Goal: Transaction & Acquisition: Book appointment/travel/reservation

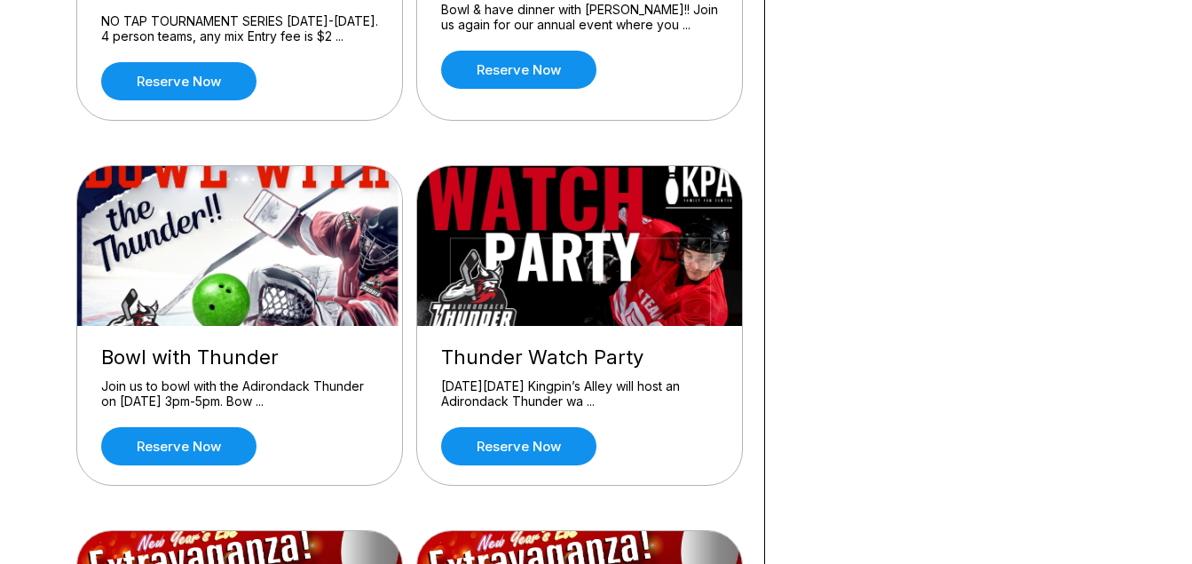
scroll to position [2463, 0]
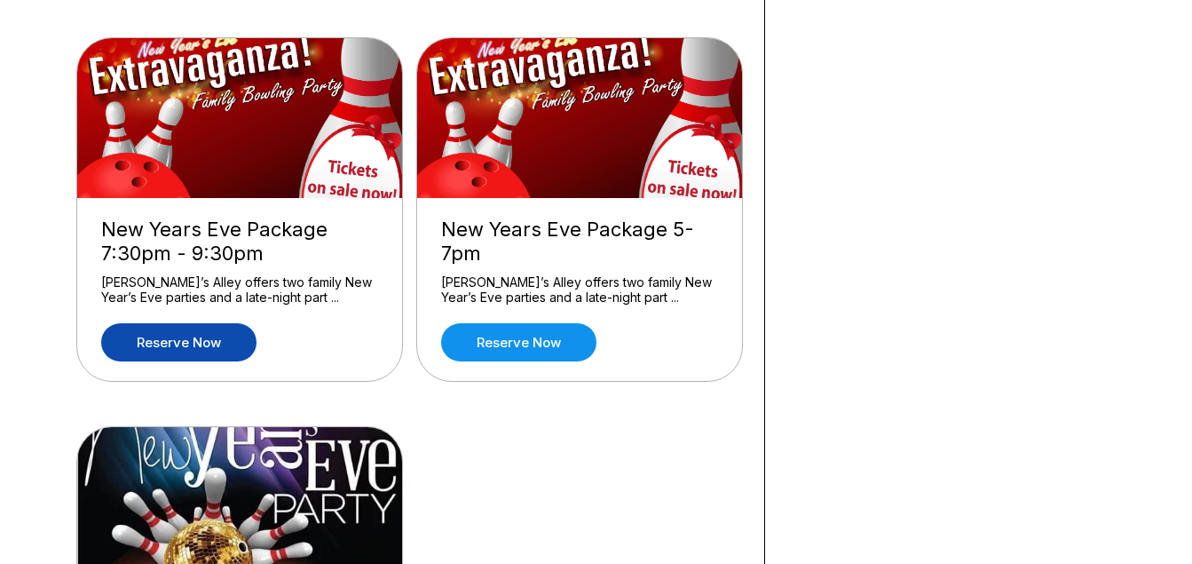
click at [198, 323] on link "Reserve now" at bounding box center [178, 342] width 155 height 38
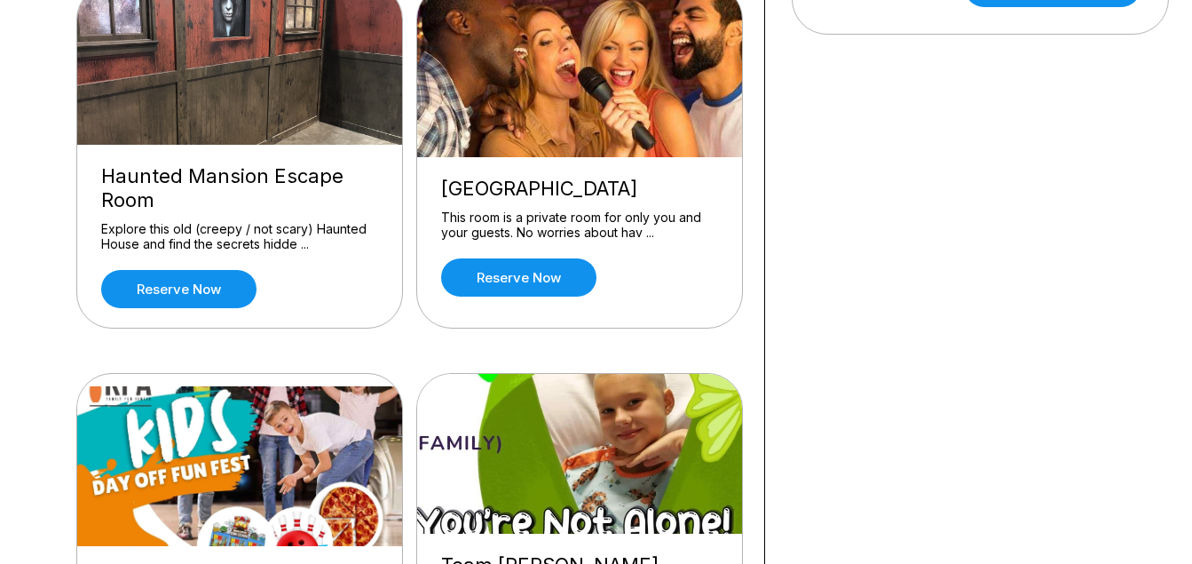
scroll to position [1478, 0]
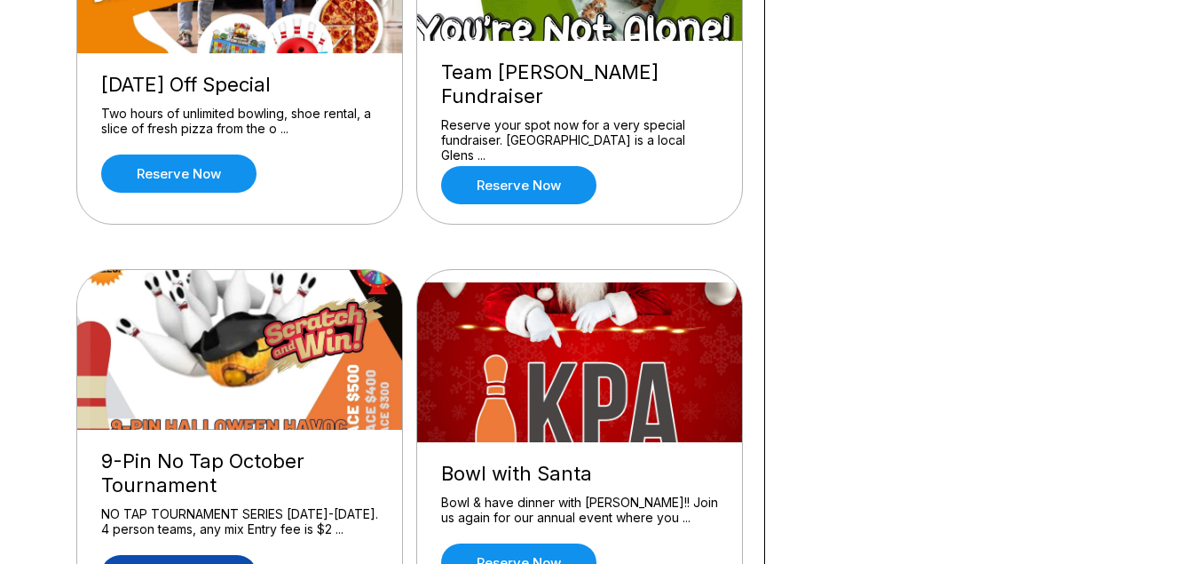
click at [202, 555] on link "Reserve now" at bounding box center [178, 574] width 155 height 38
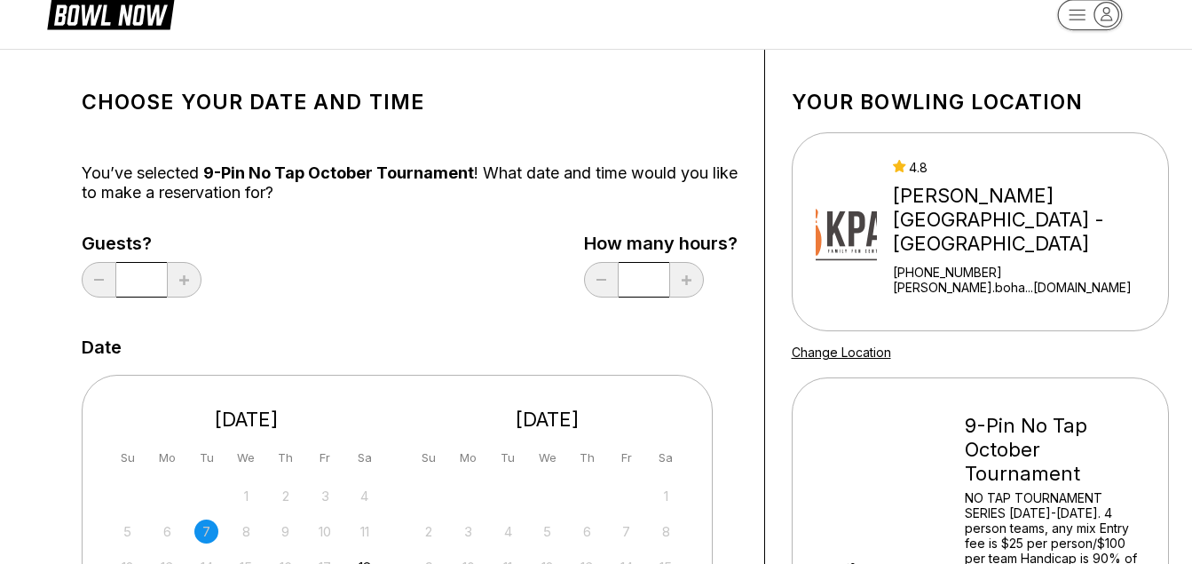
scroll to position [493, 0]
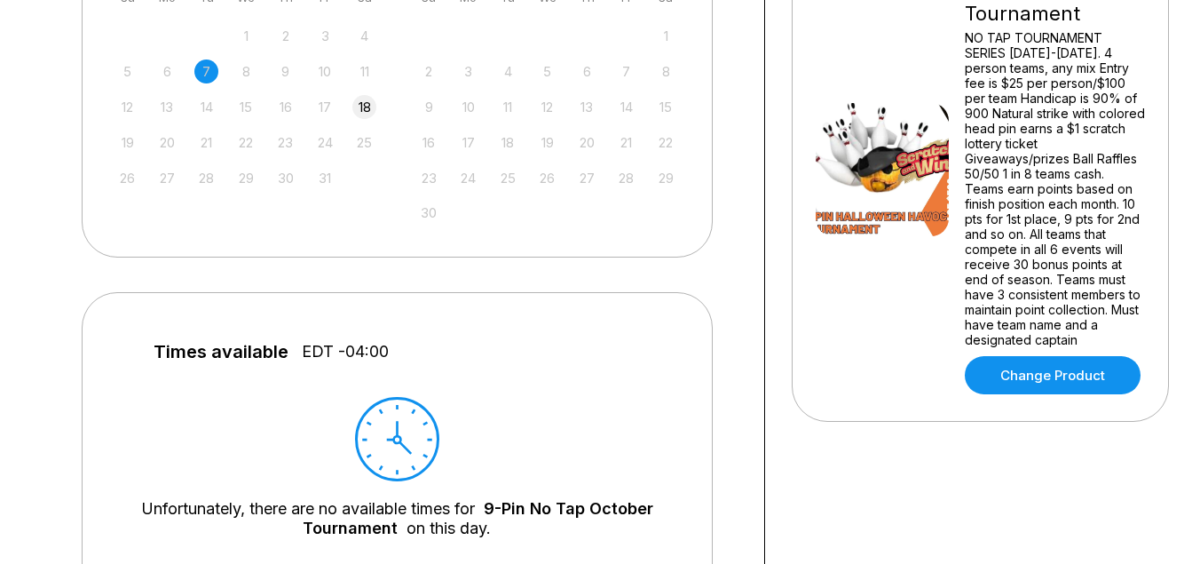
click at [359, 97] on div "18" at bounding box center [364, 107] width 24 height 24
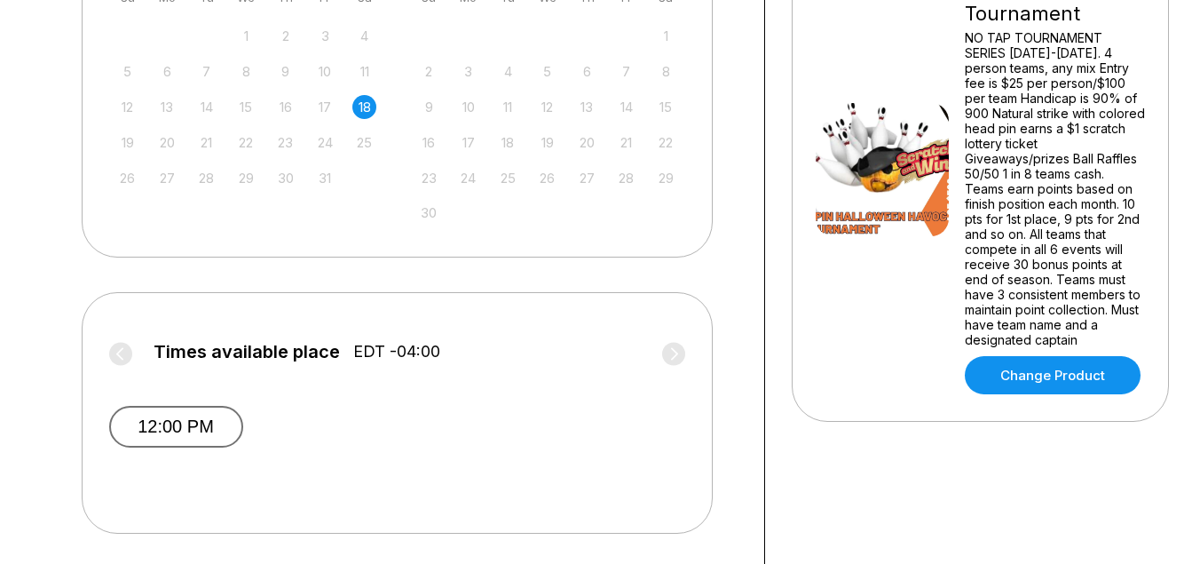
click at [180, 415] on button "12:00 PM" at bounding box center [176, 427] width 134 height 42
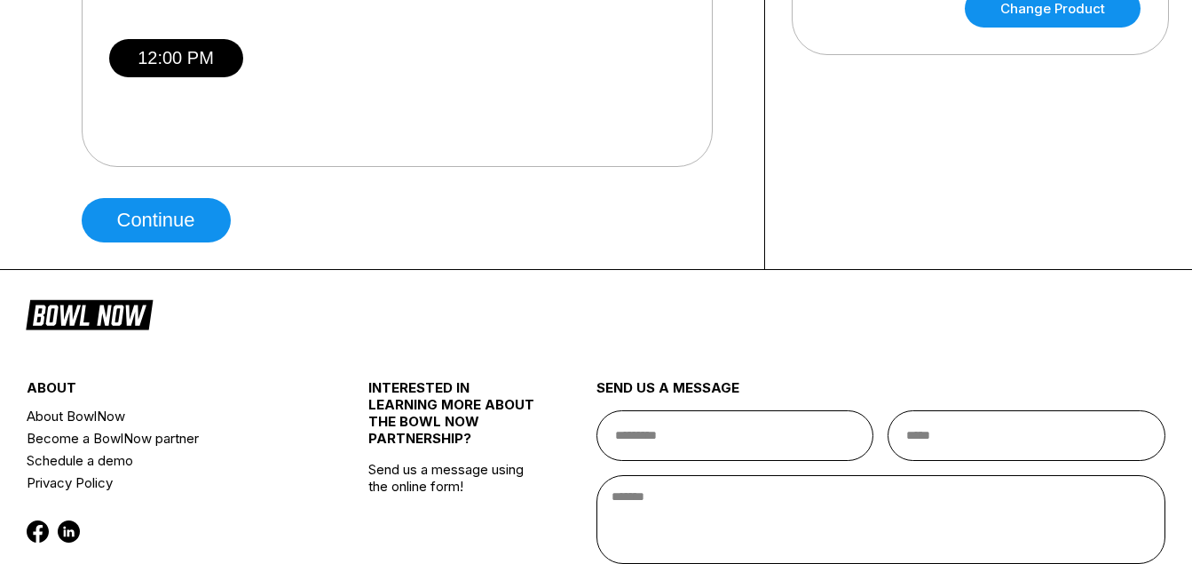
scroll to position [862, 0]
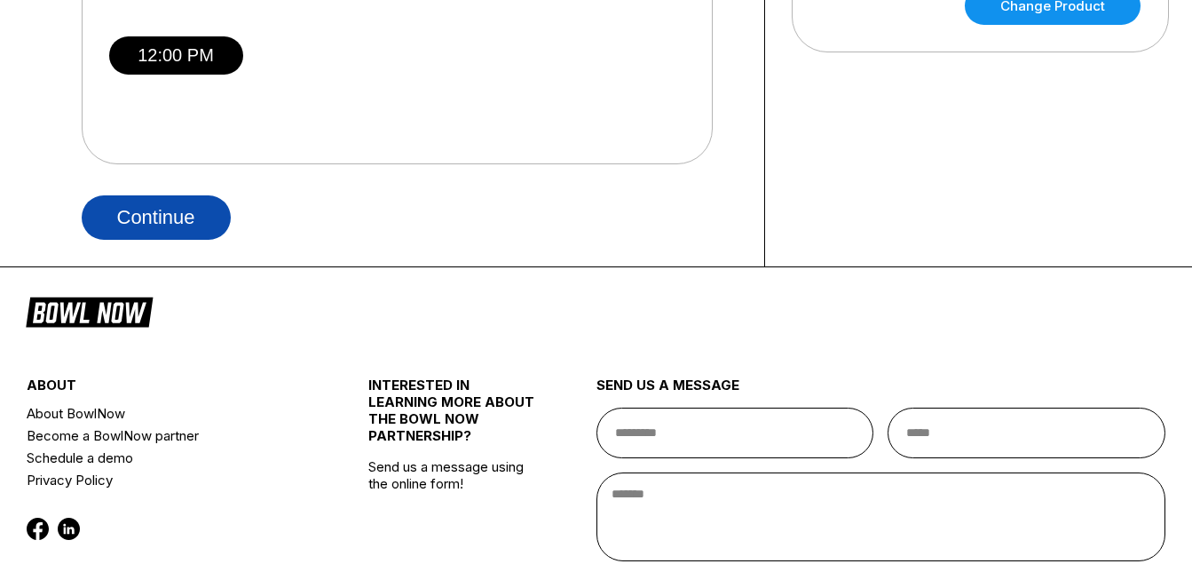
click at [181, 222] on button "Continue" at bounding box center [156, 217] width 149 height 44
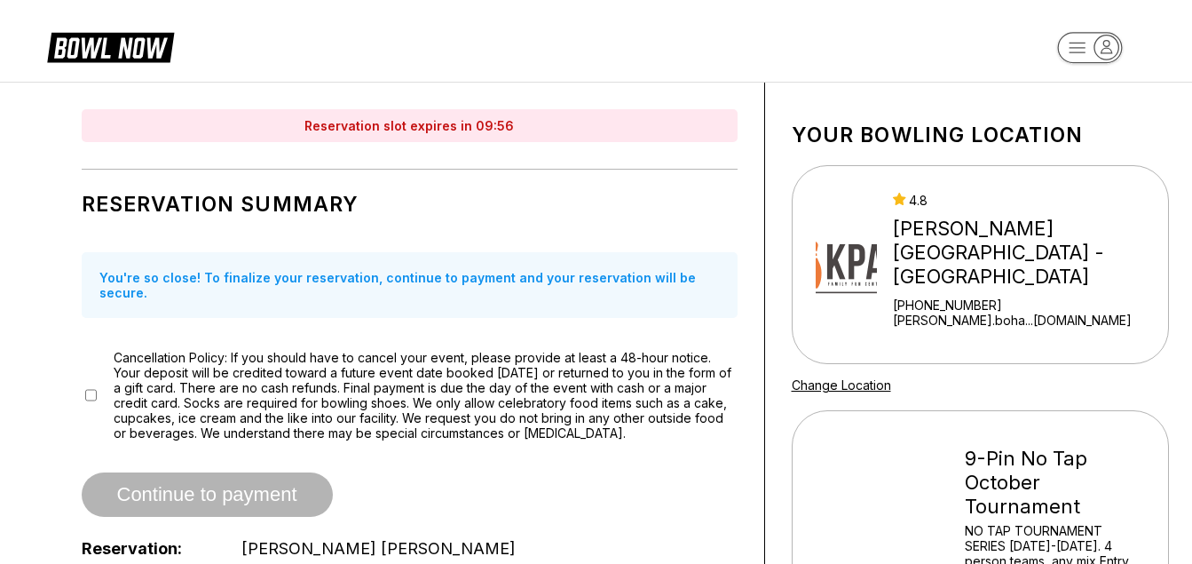
click at [97, 377] on div "Cancellation Policy: If you should have to cancel your event, please provide at…" at bounding box center [410, 395] width 656 height 91
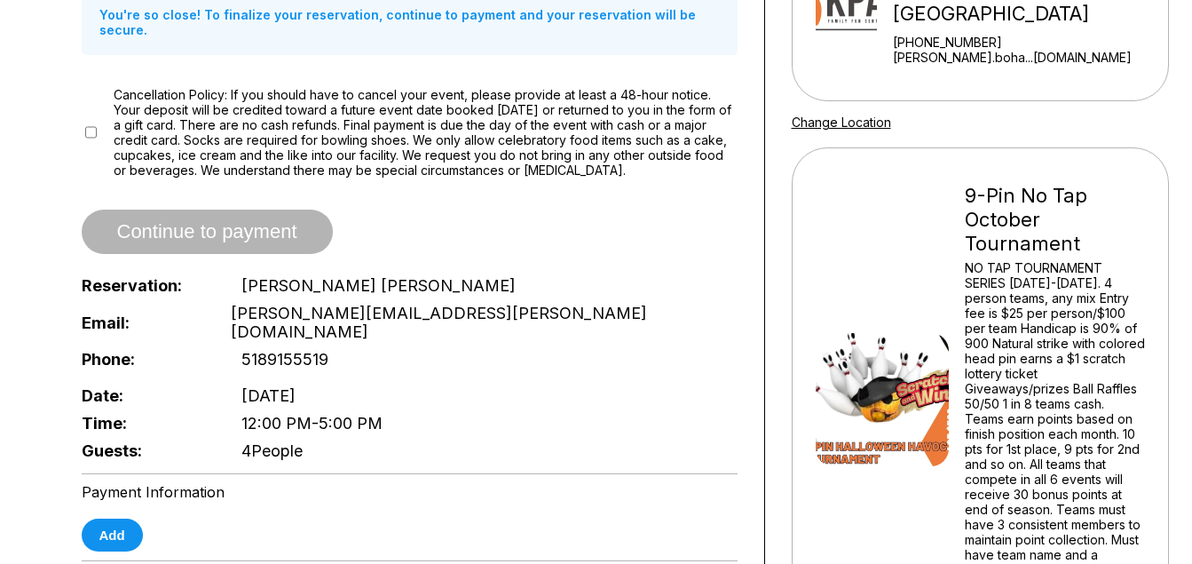
scroll to position [237, 0]
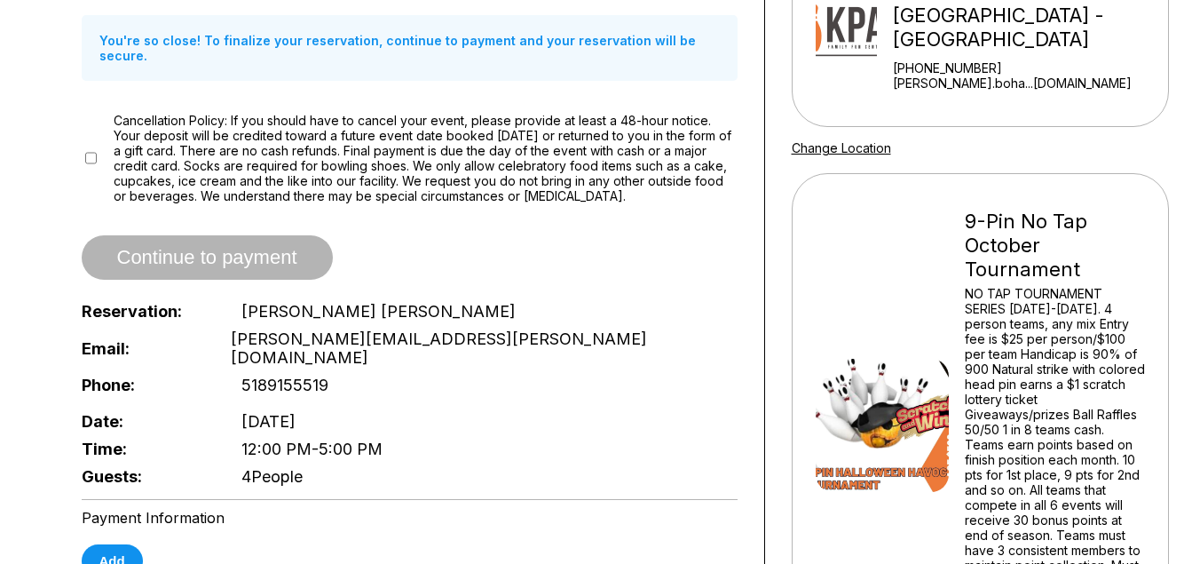
click at [254, 261] on div "Continue to payment" at bounding box center [410, 257] width 656 height 44
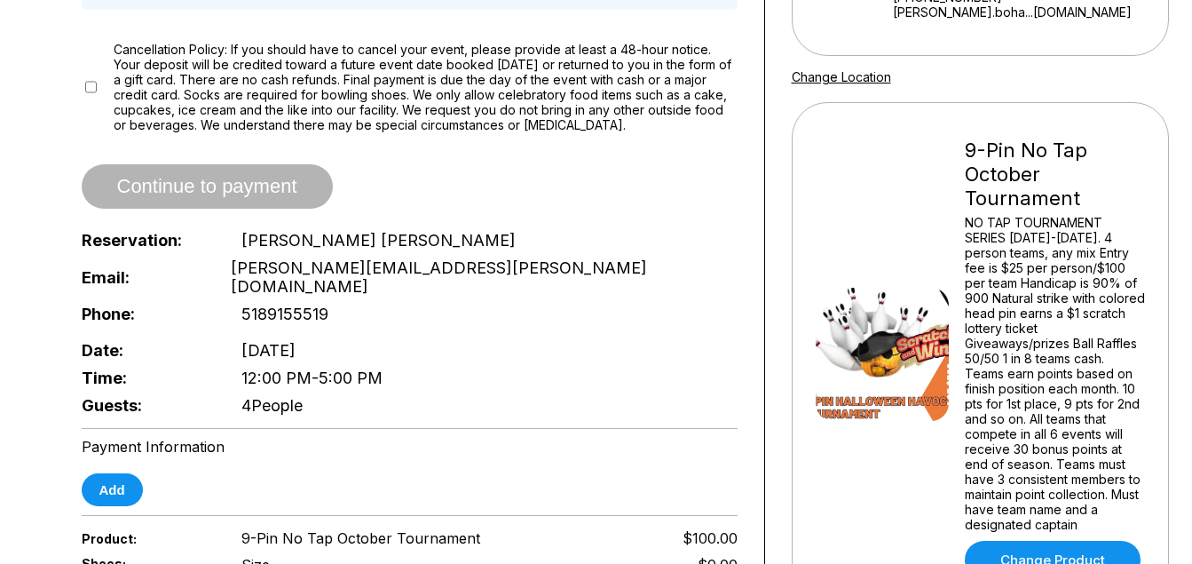
scroll to position [383, 0]
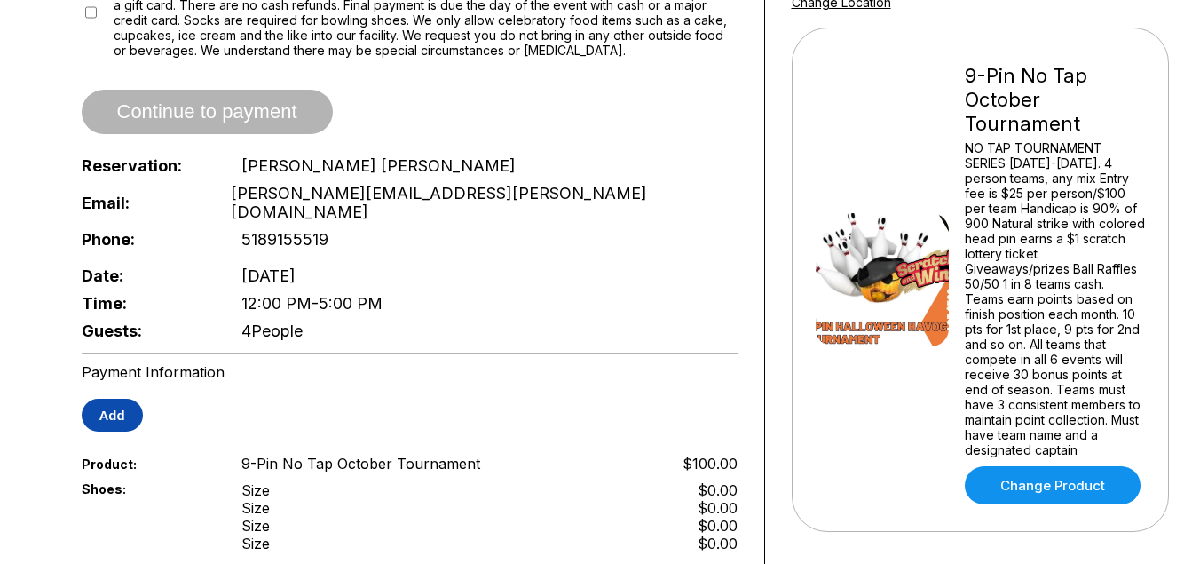
click at [114, 399] on button "Add" at bounding box center [112, 415] width 61 height 33
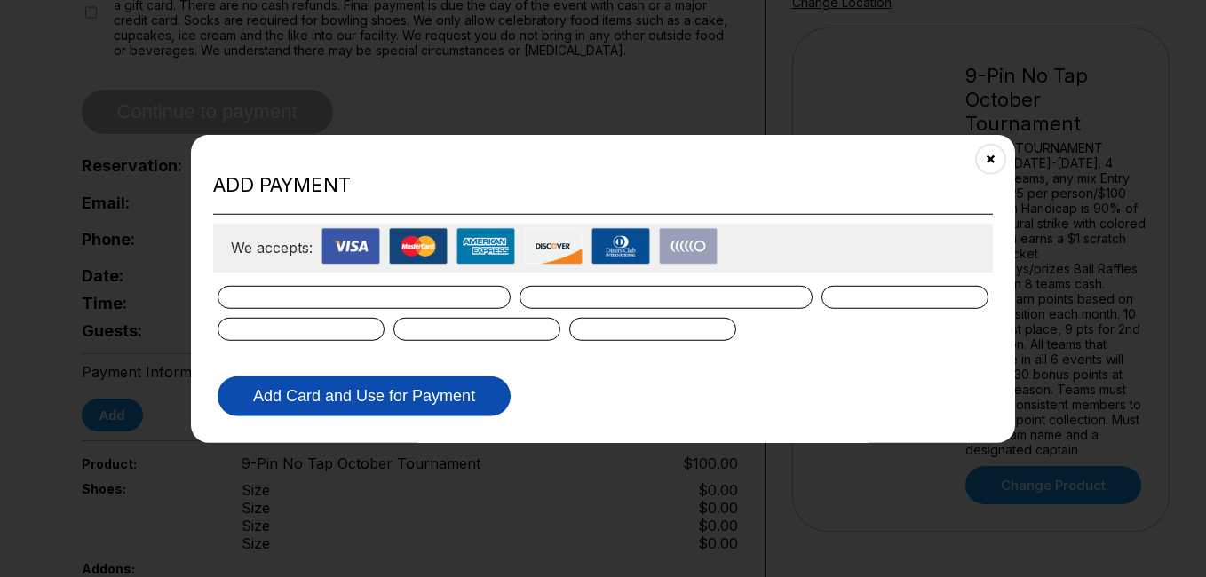
click at [383, 395] on button "Add Card and Use for Payment" at bounding box center [363, 396] width 293 height 40
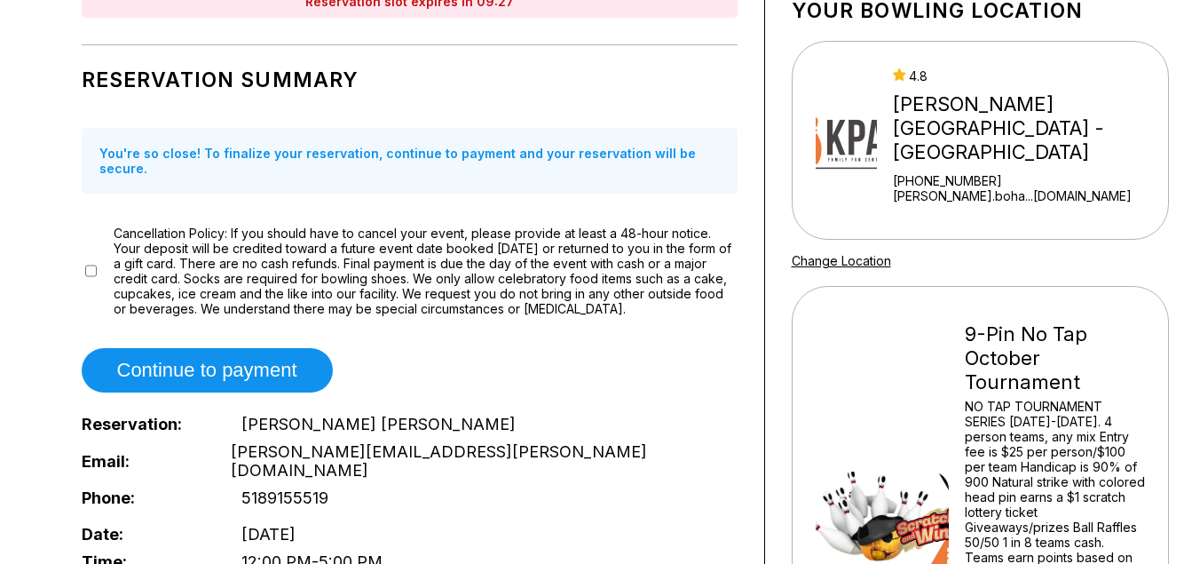
scroll to position [0, 0]
